Goal: Task Accomplishment & Management: Manage account settings

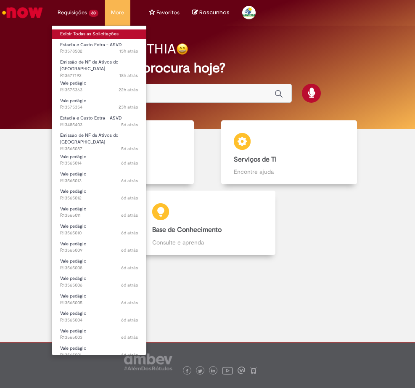
click at [67, 34] on link "Exibir Todas as Solicitações" at bounding box center [99, 33] width 95 height 9
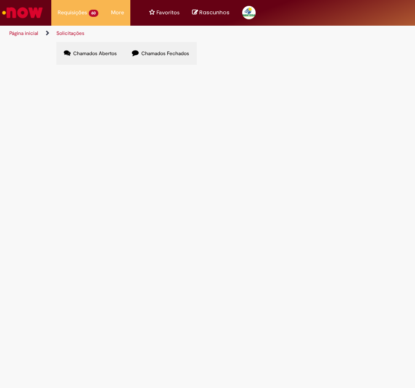
click at [0, 0] on span "custos [DATE] - no dia [DATE] - ás 16:05 eu tinha aberto o chamado, porém nesse…" at bounding box center [0, 0] width 0 height 0
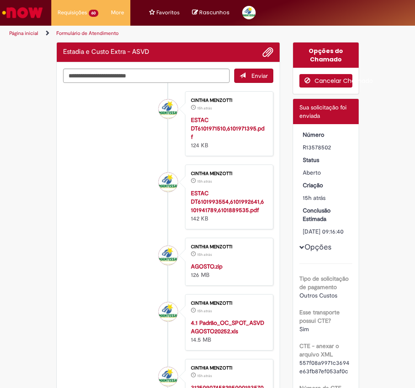
click at [327, 80] on button "Cancelar Chamado" at bounding box center [325, 80] width 53 height 13
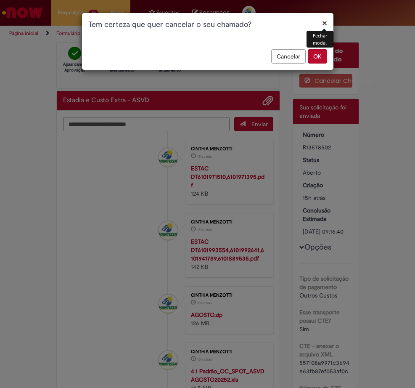
click at [317, 57] on button "OK" at bounding box center [317, 56] width 19 height 14
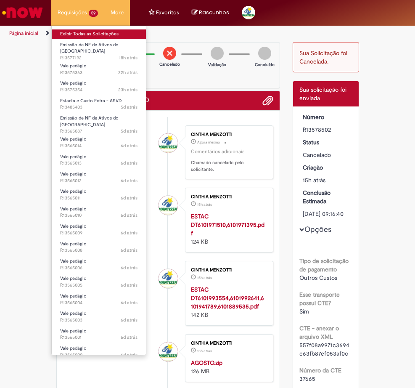
click at [72, 34] on link "Exibir Todas as Solicitações" at bounding box center [99, 33] width 94 height 9
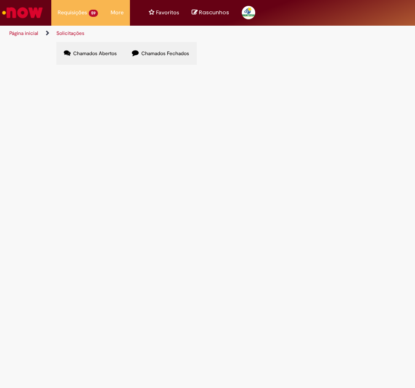
scroll to position [52, 0]
click at [0, 0] on link "2" at bounding box center [0, 0] width 0 height 0
click at [0, 0] on link "3" at bounding box center [0, 0] width 0 height 0
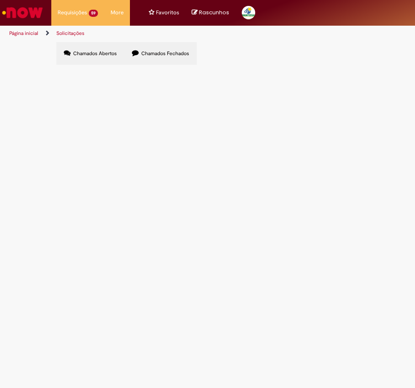
click at [172, 54] on span "Chamados Fechados" at bounding box center [165, 53] width 48 height 7
click at [101, 46] on label "Chamados Abertos" at bounding box center [90, 53] width 68 height 23
click at [0, 0] on link "2" at bounding box center [0, 0] width 0 height 0
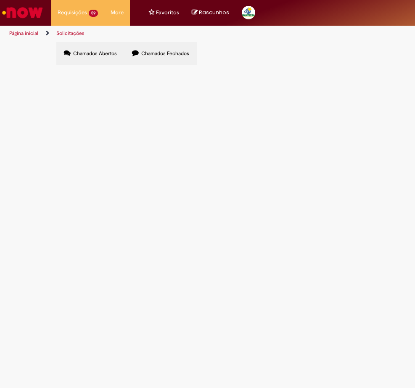
click at [0, 0] on link "1" at bounding box center [0, 0] width 0 height 0
click at [0, 0] on span "Emissão de NF de Ativos do [GEOGRAPHIC_DATA]" at bounding box center [0, 0] width 0 height 0
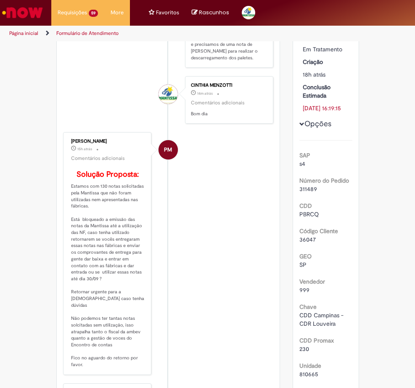
scroll to position [84, 0]
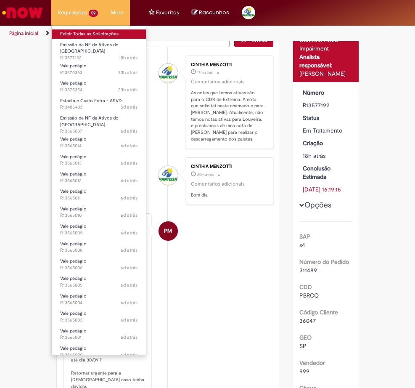
click at [64, 35] on link "Exibir Todas as Solicitações" at bounding box center [99, 33] width 94 height 9
